Goal: Task Accomplishment & Management: Manage account settings

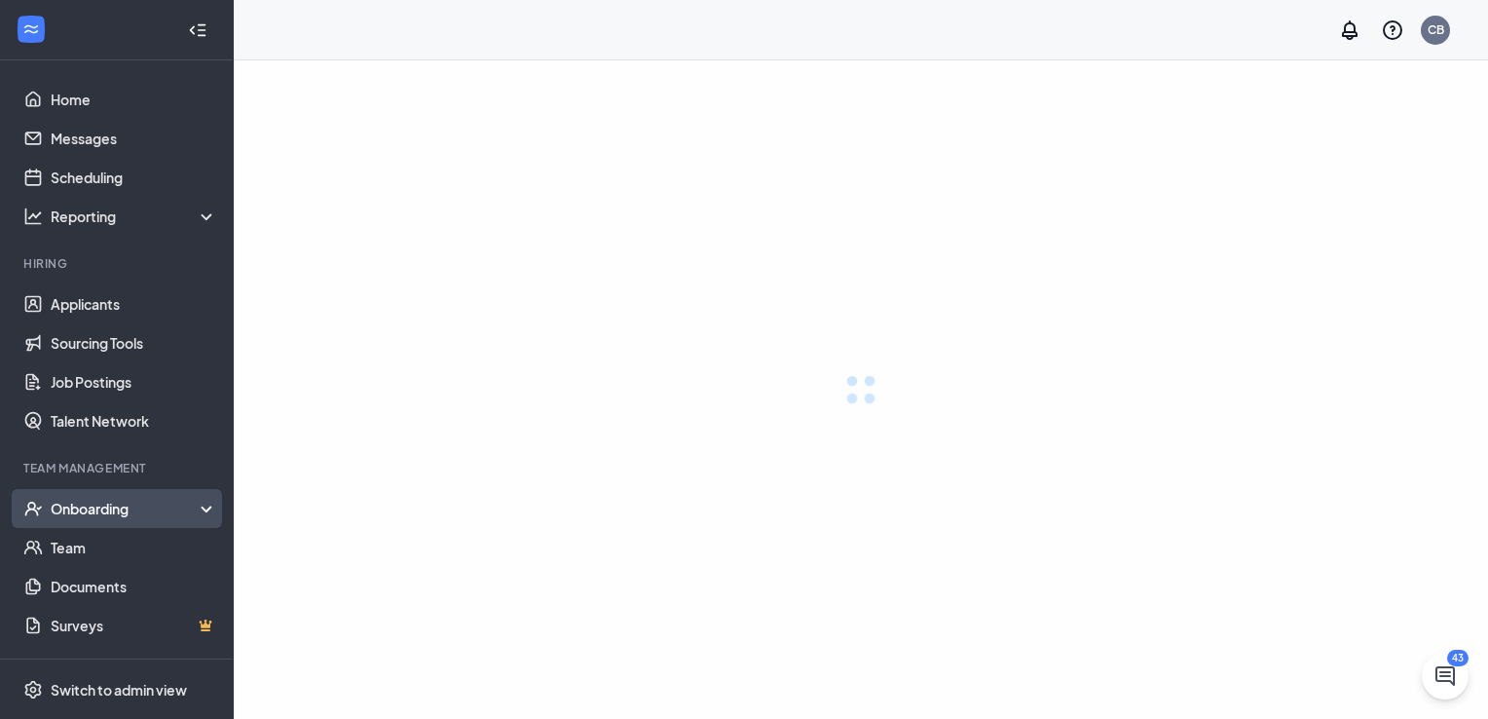
click at [127, 506] on div "Onboarding" at bounding box center [135, 508] width 168 height 19
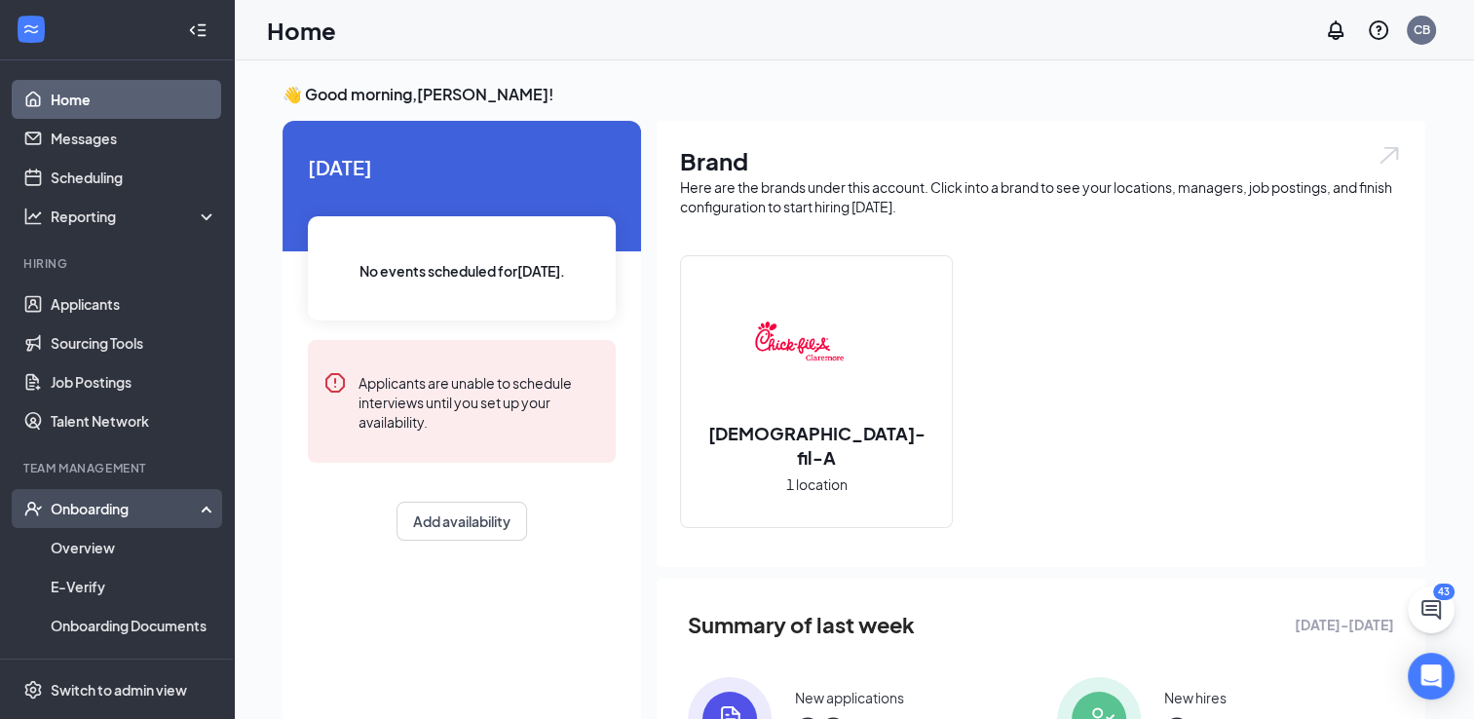
click at [160, 510] on div "Onboarding" at bounding box center [126, 508] width 150 height 19
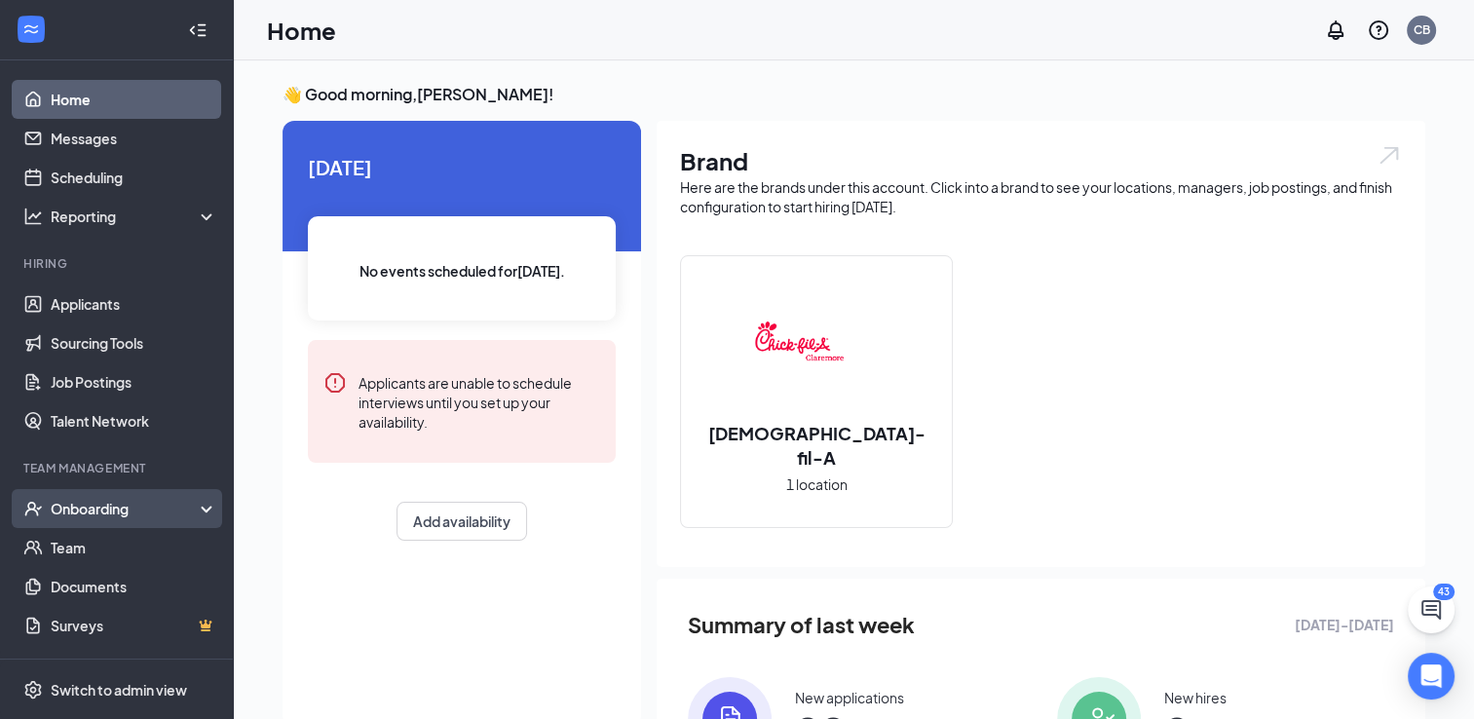
click at [209, 510] on icon at bounding box center [211, 510] width 16 height 0
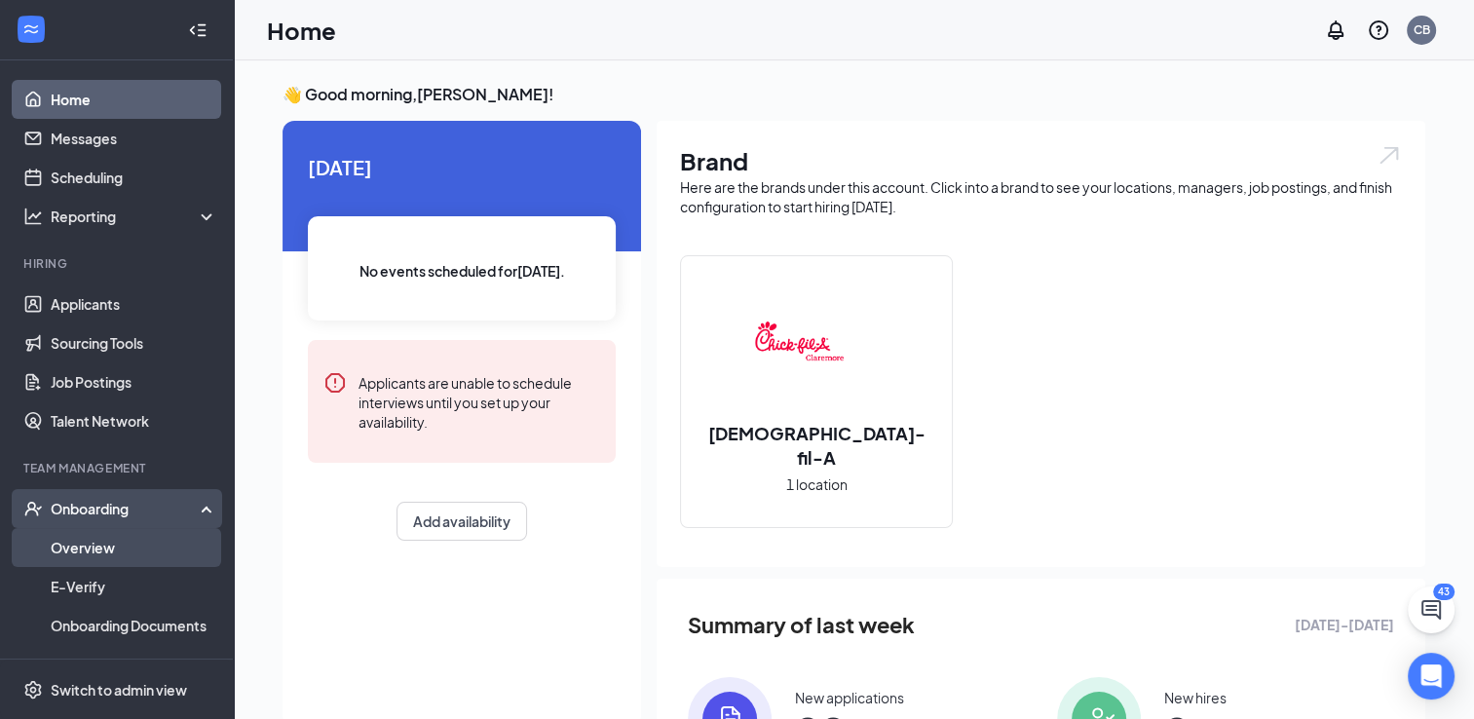
click at [128, 544] on link "Overview" at bounding box center [134, 547] width 167 height 39
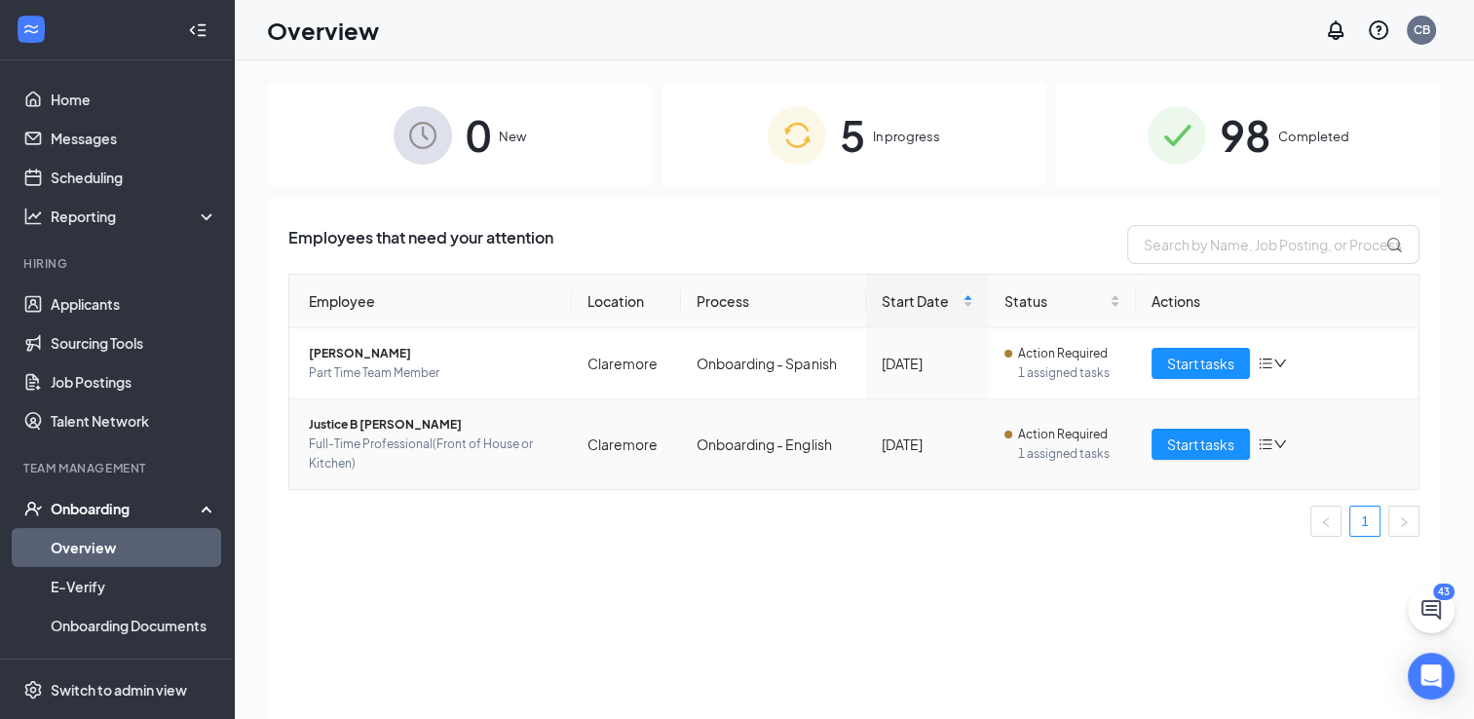
click at [500, 451] on span "Full-Time Professional(Front of House or Kitchen)" at bounding box center [432, 453] width 247 height 39
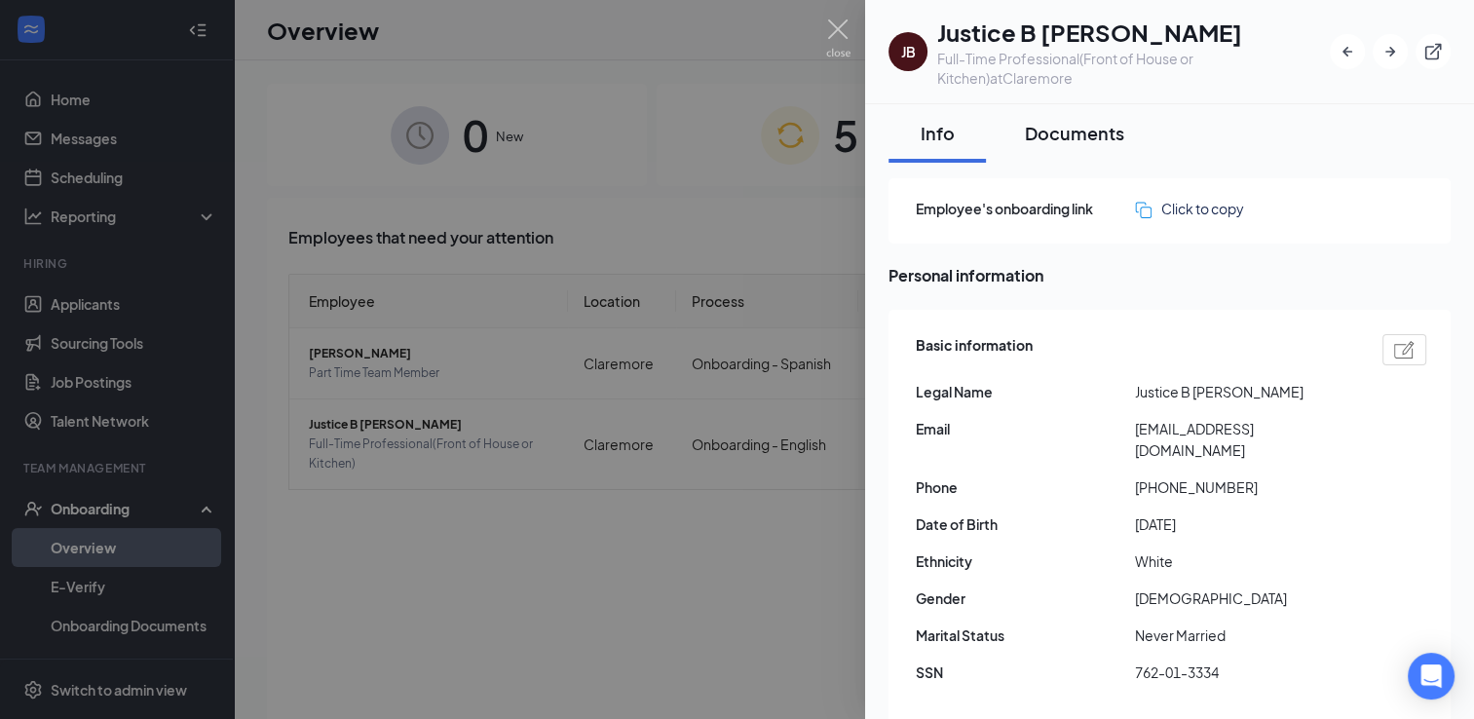
click at [1061, 132] on div "Documents" at bounding box center [1074, 133] width 99 height 24
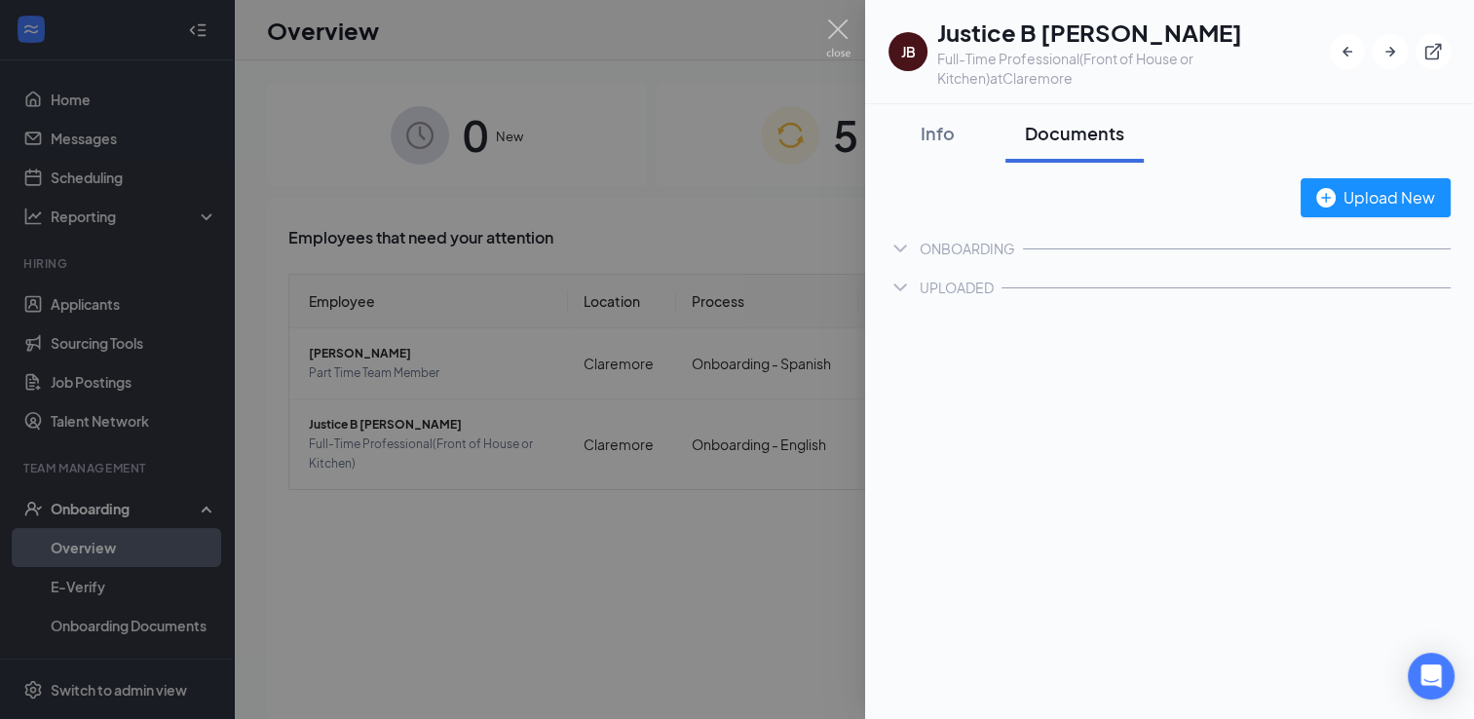
click at [1061, 132] on div "Documents" at bounding box center [1074, 133] width 99 height 24
click at [1062, 132] on div "Documents" at bounding box center [1074, 133] width 99 height 24
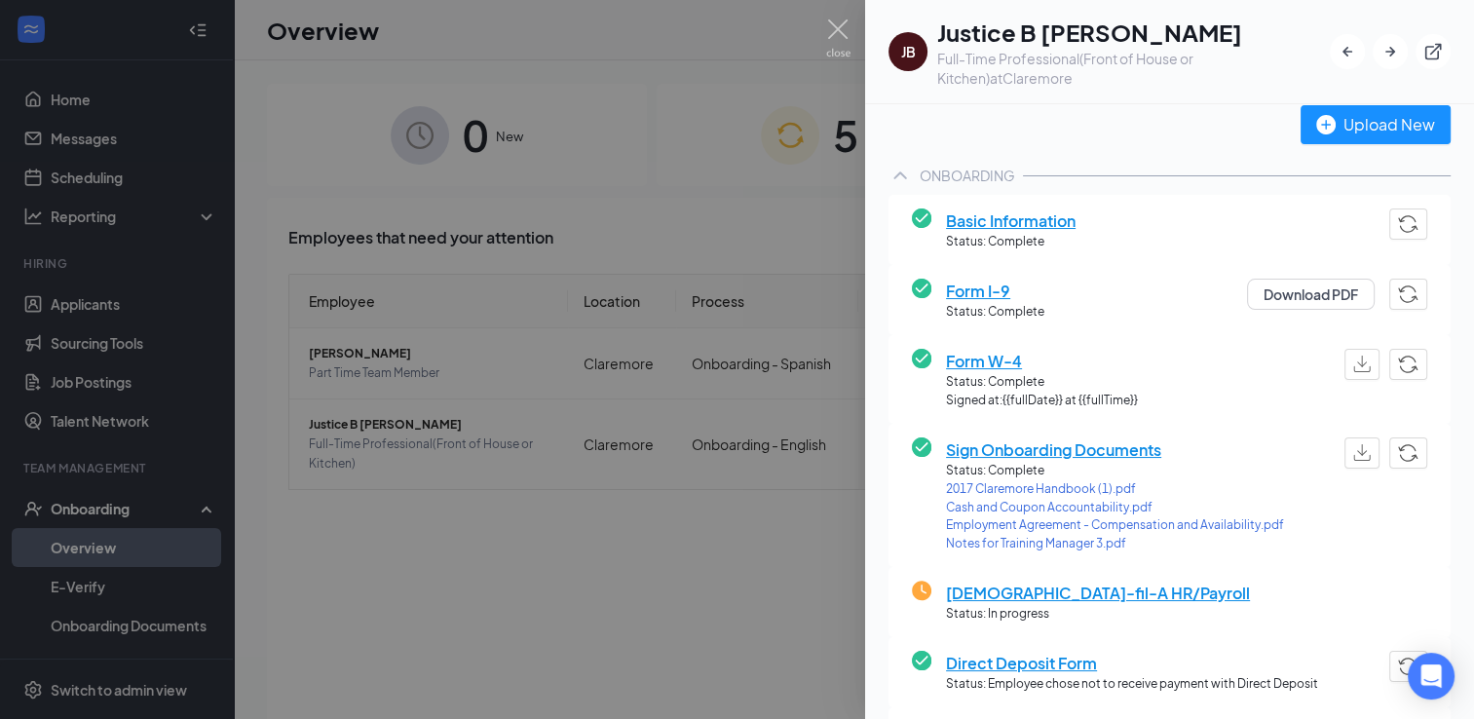
scroll to position [137, 0]
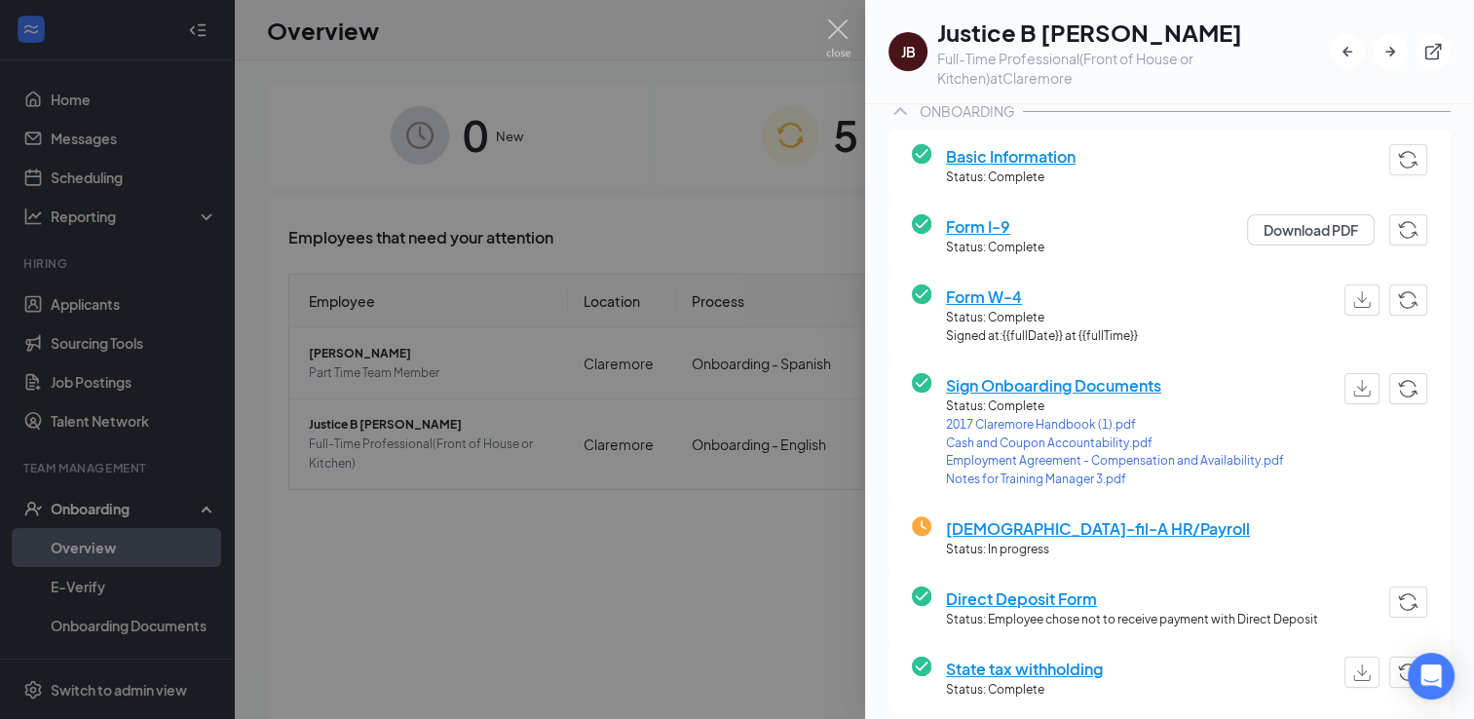
click at [982, 481] on span "Notes for Training Manager 3.pdf" at bounding box center [1115, 479] width 338 height 19
click at [838, 31] on img at bounding box center [838, 38] width 24 height 38
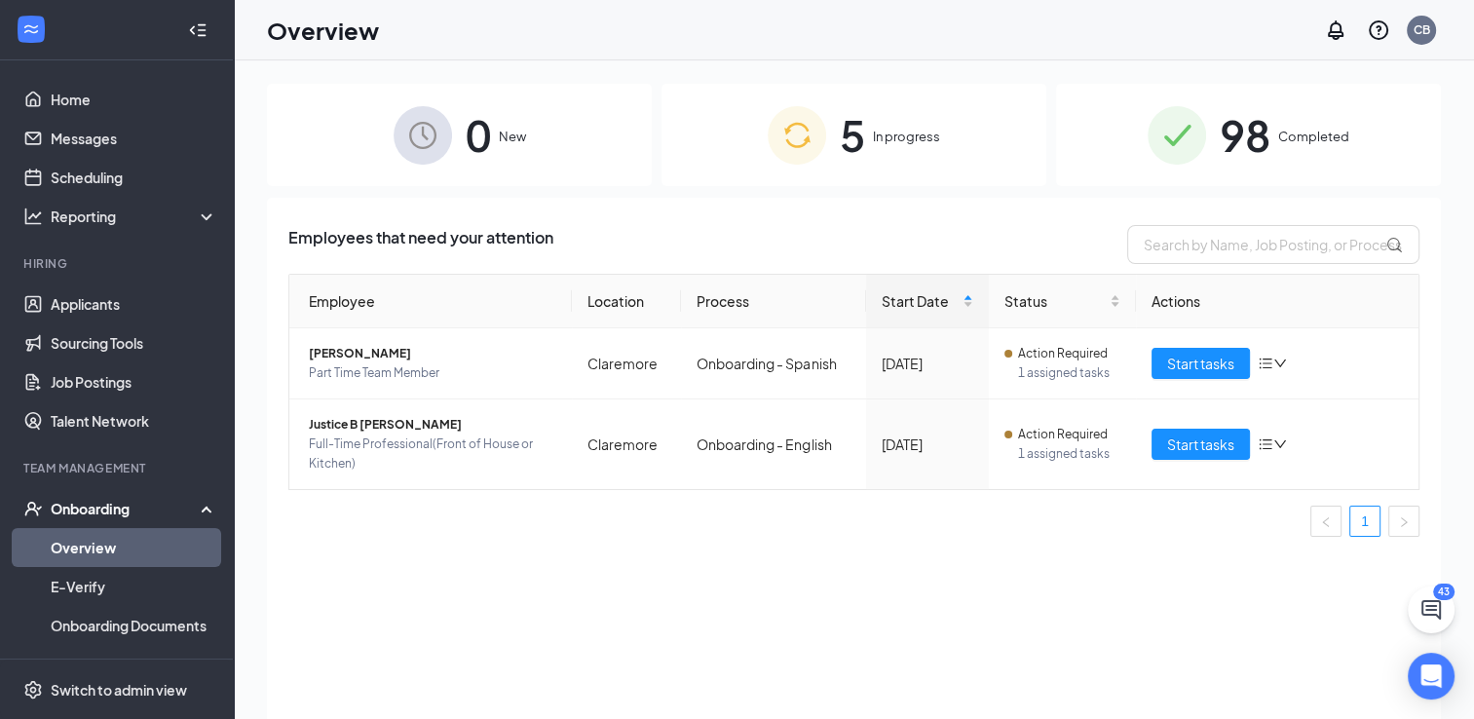
click at [991, 125] on div "5 In progress" at bounding box center [853, 135] width 385 height 102
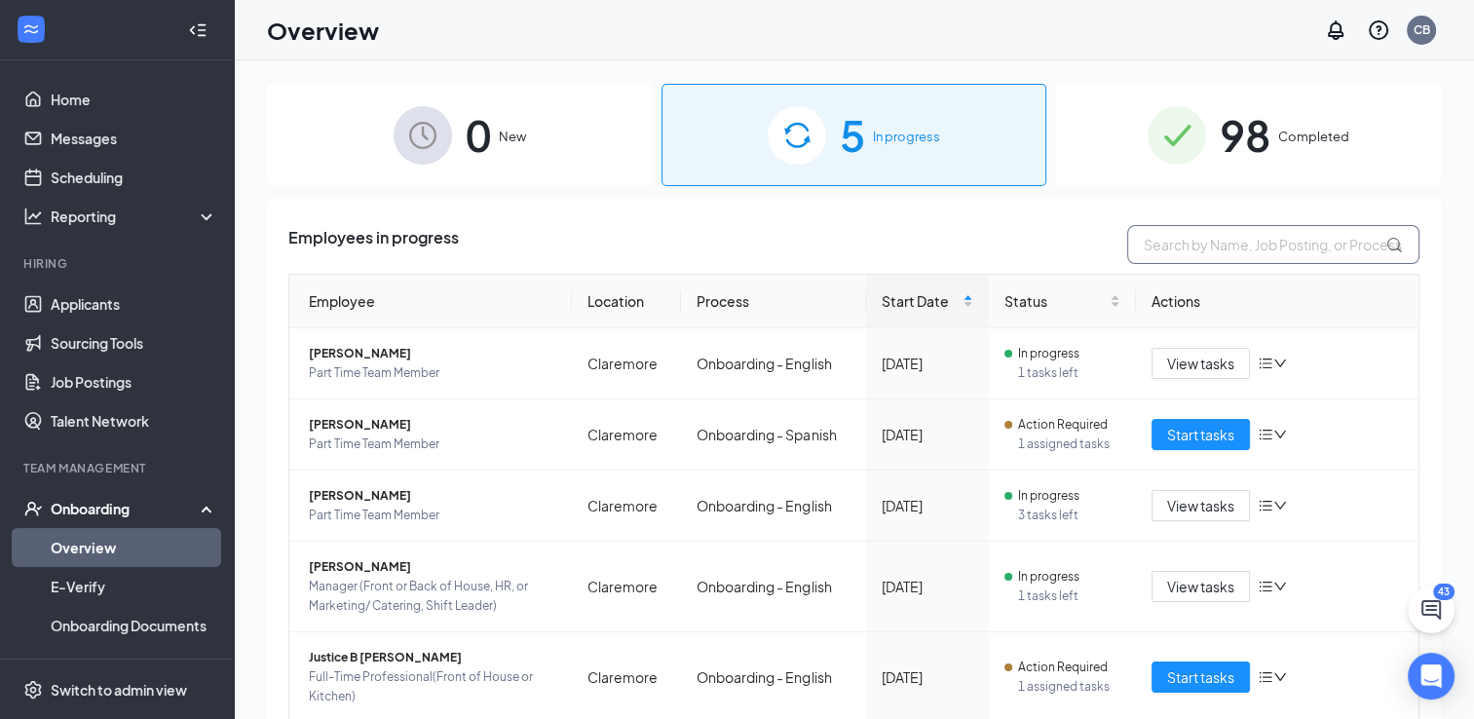
click at [1221, 244] on input "text" at bounding box center [1273, 244] width 292 height 39
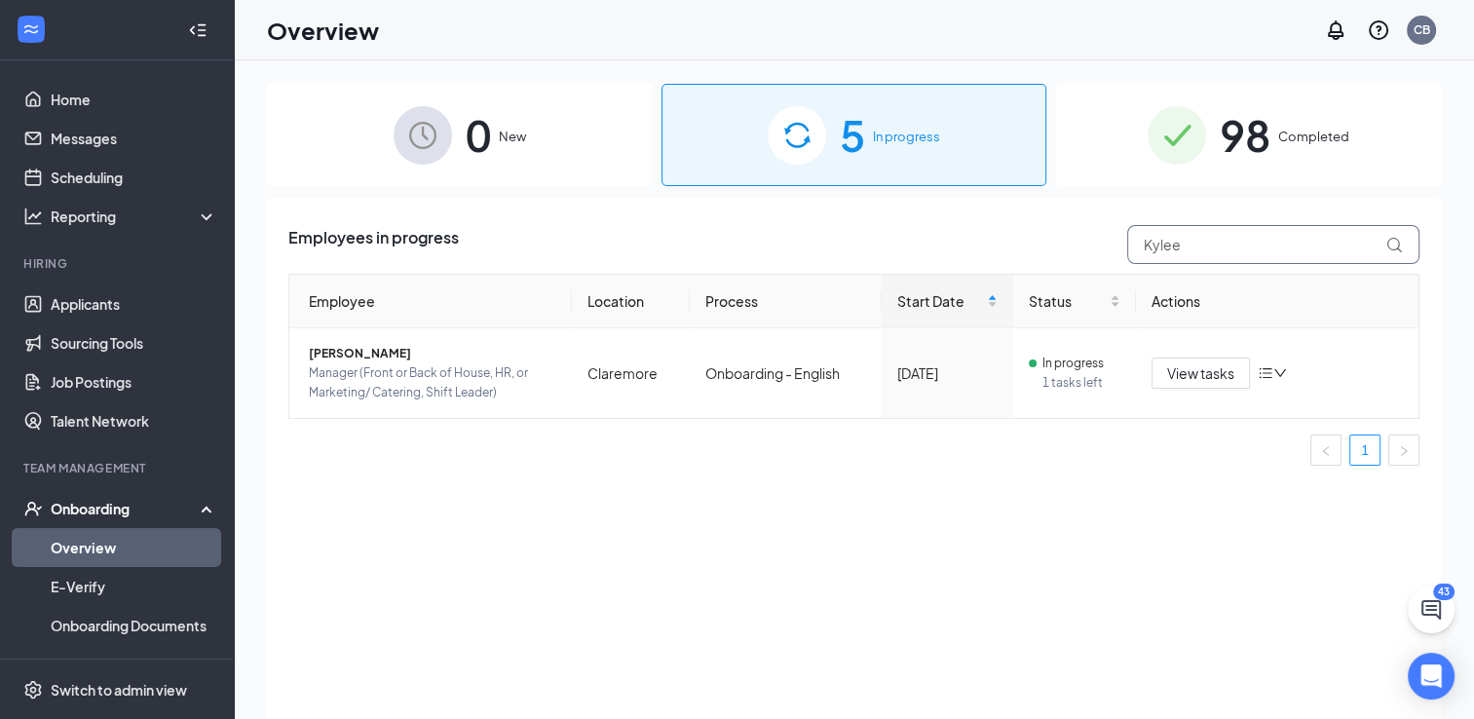
type input "Kylee"
